Goal: Register for event/course

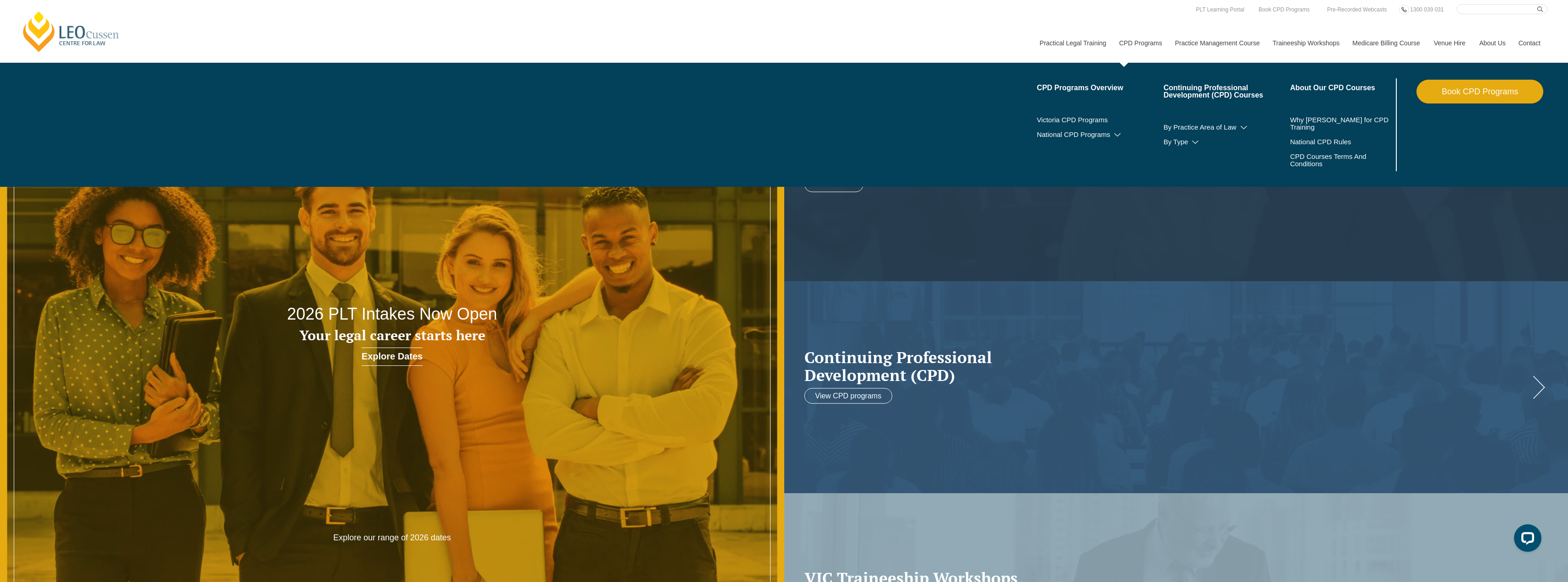
click at [1128, 39] on link "CPD Programs" at bounding box center [1139, 43] width 56 height 39
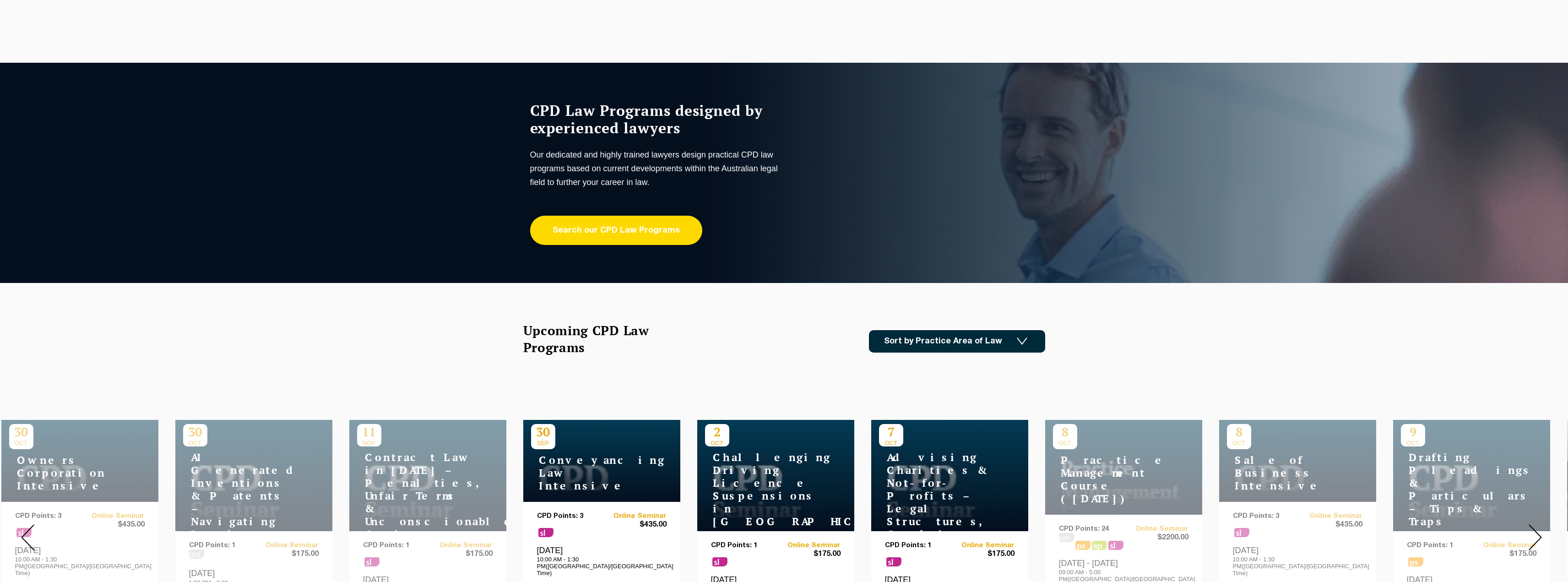
click at [628, 236] on link "Search our CPD Law Programs" at bounding box center [616, 230] width 172 height 29
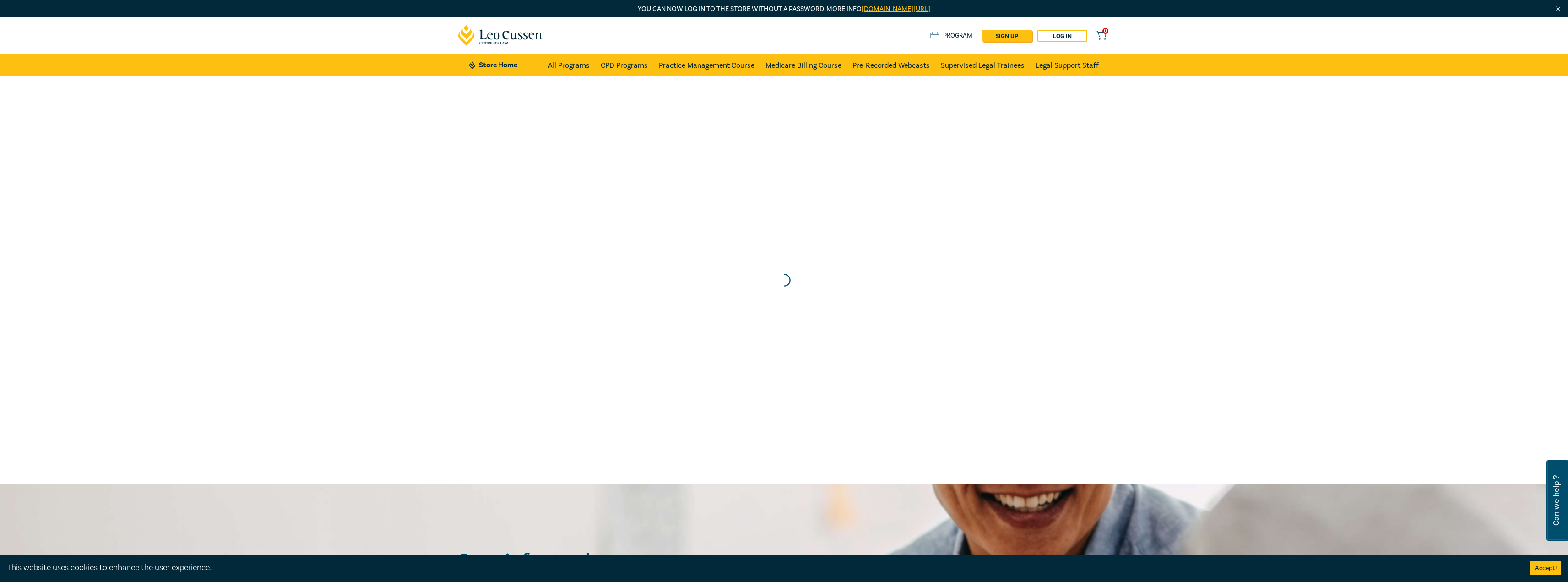
click at [537, 62] on ul "Store Home All Programs CPD Programs Practice Management Course Medicare Billin…" at bounding box center [784, 64] width 629 height 23
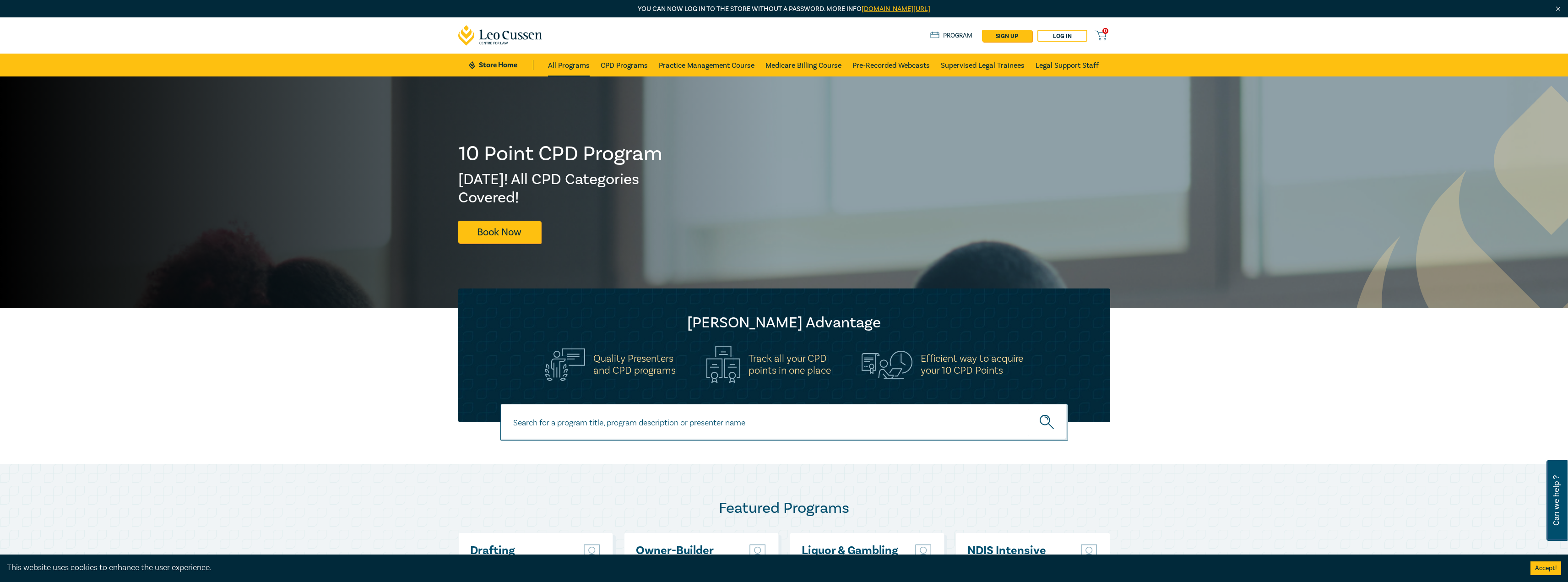
click at [563, 66] on link "All Programs" at bounding box center [569, 64] width 42 height 23
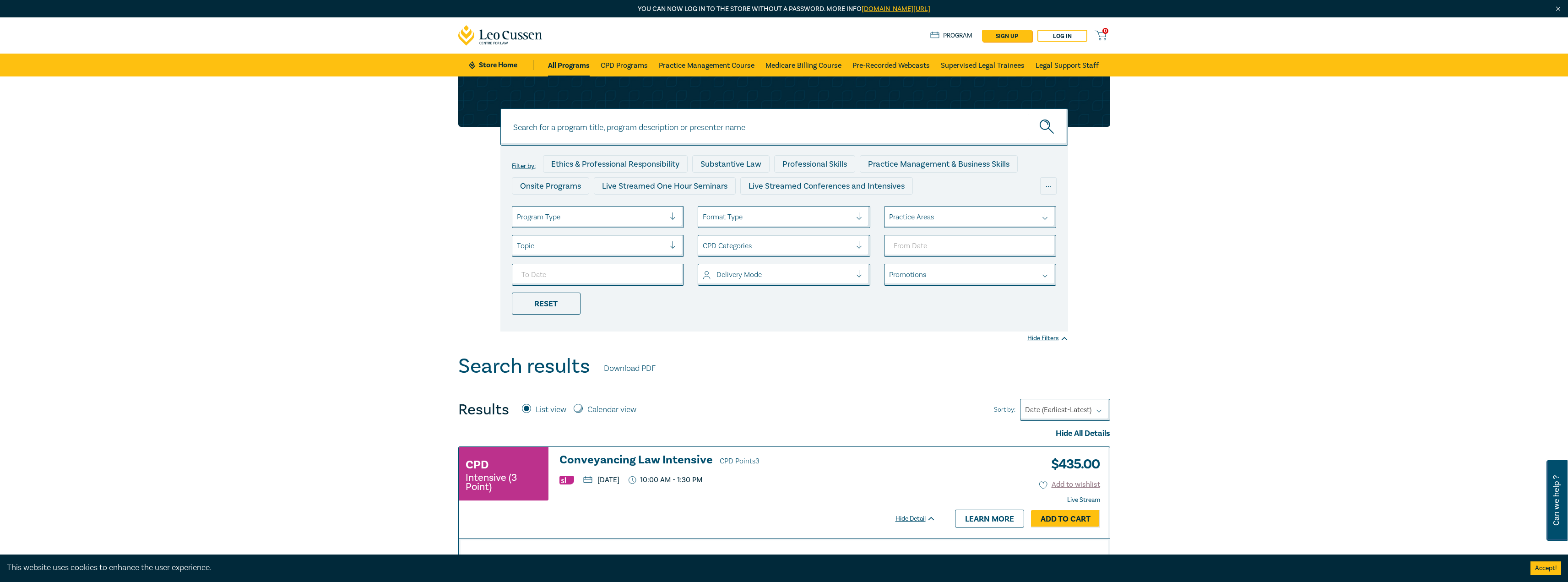
click at [599, 218] on div at bounding box center [591, 217] width 149 height 12
click at [598, 285] on div "Live Streamed Practical Workshops" at bounding box center [597, 282] width 172 height 19
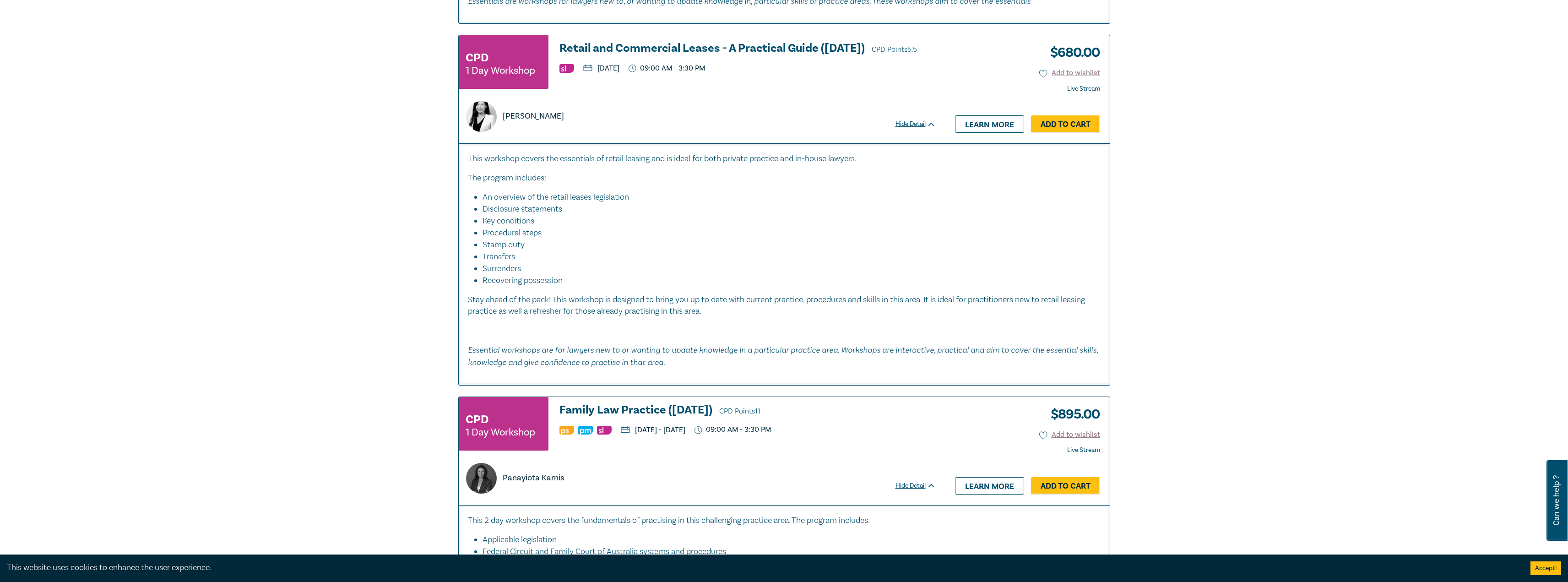
scroll to position [1556, 0]
